Goal: Information Seeking & Learning: Learn about a topic

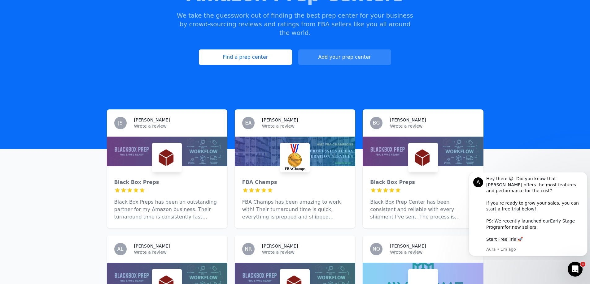
scroll to position [62, 0]
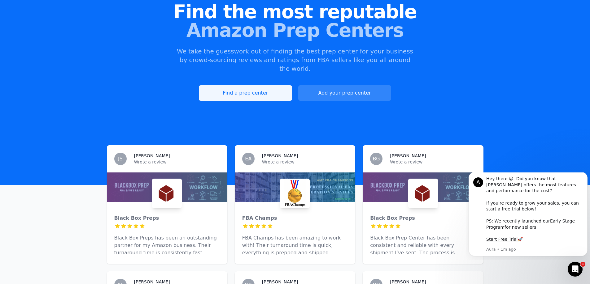
click at [266, 89] on link "Find a prep center" at bounding box center [245, 92] width 93 height 15
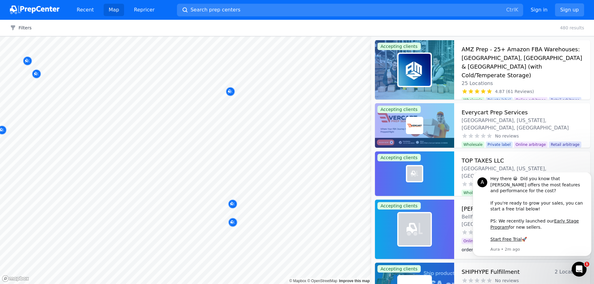
click at [258, 154] on body "Recent Map Repricer Search prep centers Ctrl K Open main menu Sign in Sign up F…" at bounding box center [297, 142] width 594 height 284
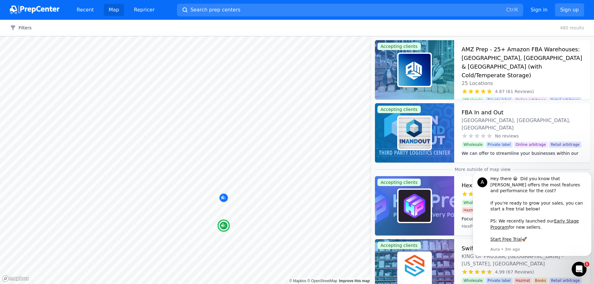
drag, startPoint x: 503, startPoint y: 142, endPoint x: 578, endPoint y: 149, distance: 74.9
click at [578, 149] on div "We can offer to streamline your businesses within our fulffilment center. FBA I…" at bounding box center [522, 153] width 121 height 10
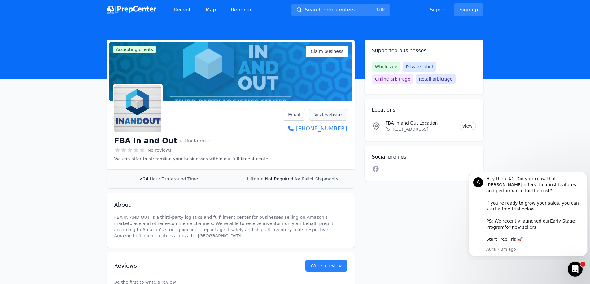
click at [335, 115] on link "Visit website" at bounding box center [328, 115] width 38 height 12
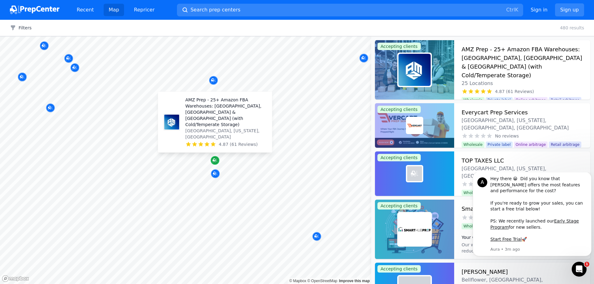
click at [216, 162] on icon "Map marker" at bounding box center [215, 161] width 5 height 6
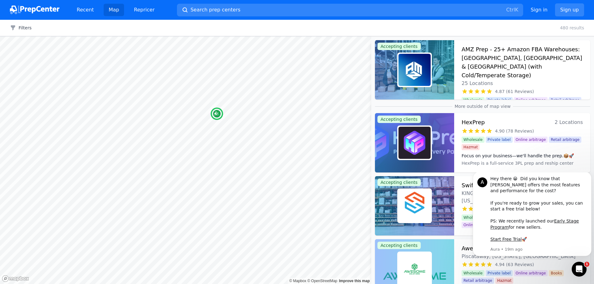
click at [477, 80] on span "25 Locations" at bounding box center [477, 83] width 31 height 7
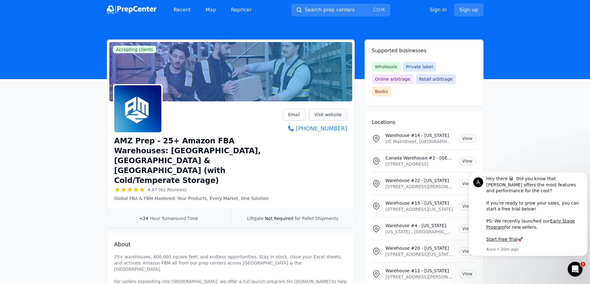
click at [331, 114] on link "Visit website" at bounding box center [328, 115] width 38 height 12
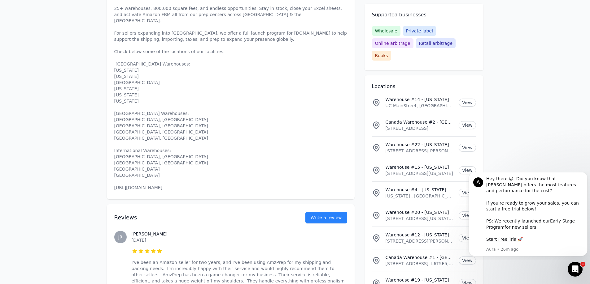
scroll to position [310, 0]
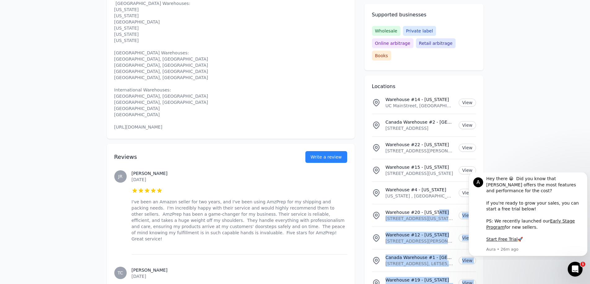
drag, startPoint x: 440, startPoint y: 200, endPoint x: 520, endPoint y: 150, distance: 94.8
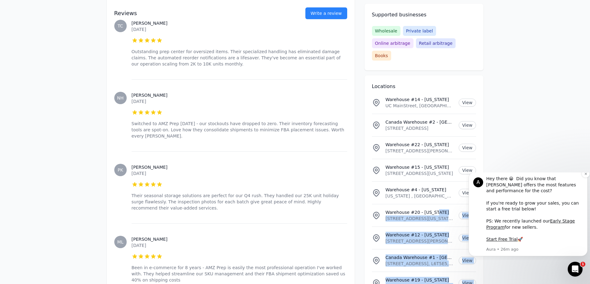
scroll to position [557, 0]
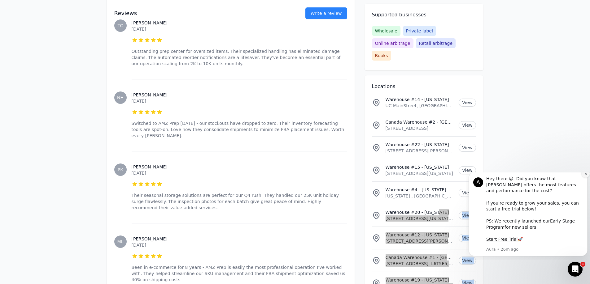
click at [587, 178] on button "Dismiss notification" at bounding box center [585, 174] width 8 height 8
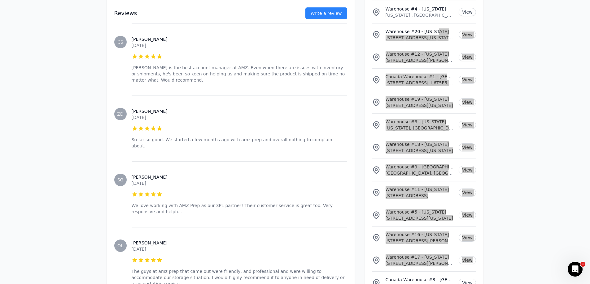
scroll to position [4397, 0]
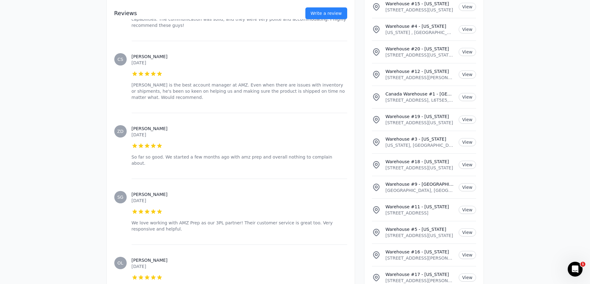
scroll to position [4428, 0]
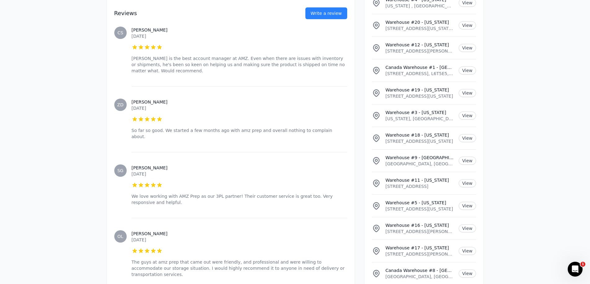
drag, startPoint x: 385, startPoint y: 203, endPoint x: 462, endPoint y: 203, distance: 76.8
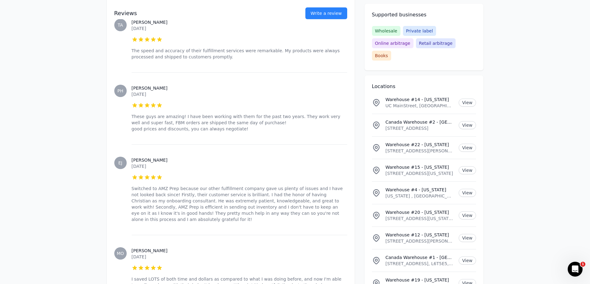
scroll to position [4057, 0]
